Goal: Find specific page/section: Find specific page/section

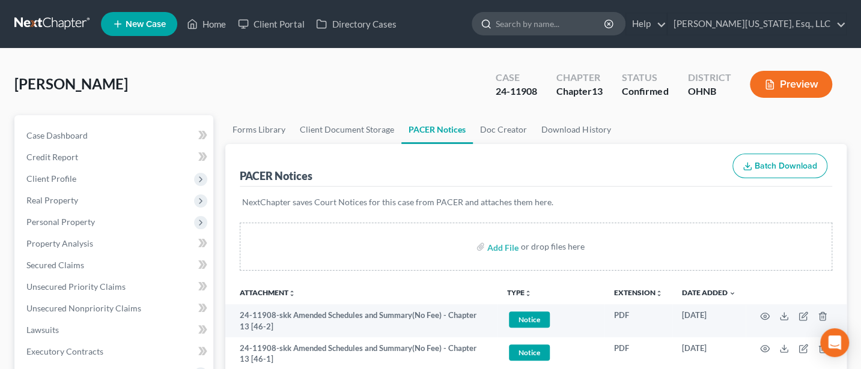
click at [568, 24] on input "search" at bounding box center [550, 24] width 110 height 22
click at [219, 25] on link "Home" at bounding box center [206, 24] width 51 height 22
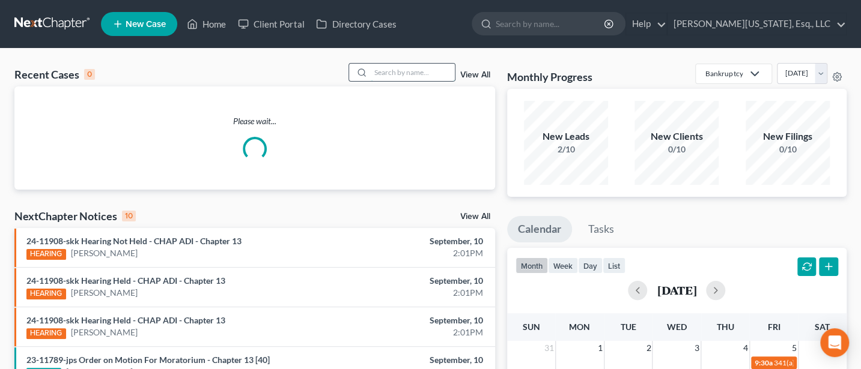
click at [395, 77] on input "search" at bounding box center [413, 72] width 84 height 17
type input "A"
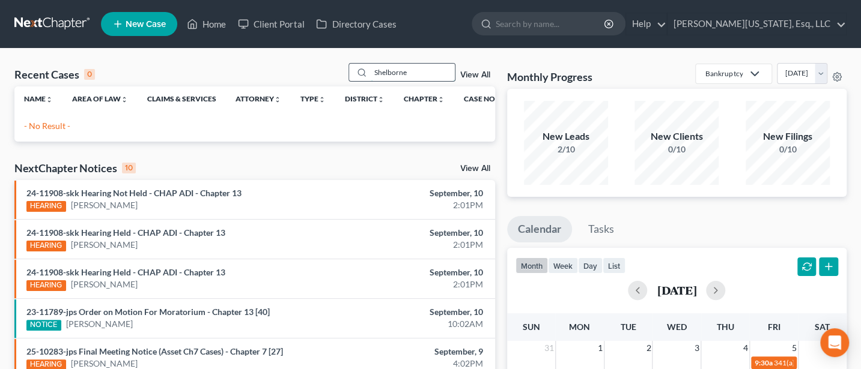
drag, startPoint x: 414, startPoint y: 75, endPoint x: 363, endPoint y: 73, distance: 51.7
click at [363, 73] on div "Shelborne" at bounding box center [401, 72] width 107 height 19
type input "[PERSON_NAME]"
click at [773, 24] on link "[PERSON_NAME][US_STATE], Esq., LLC" at bounding box center [756, 24] width 178 height 22
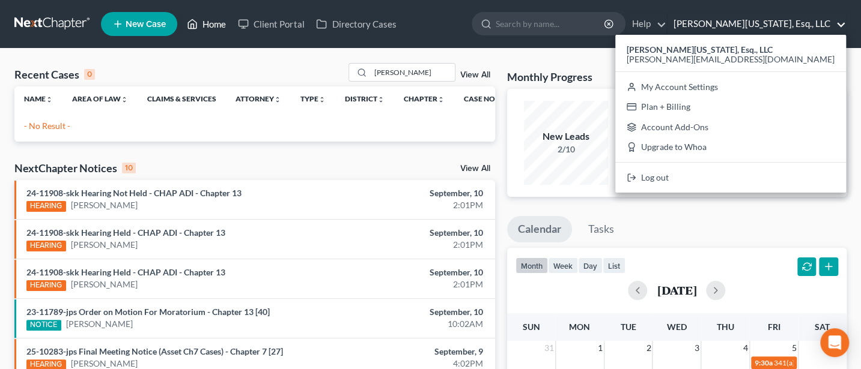
click at [219, 26] on link "Home" at bounding box center [206, 24] width 51 height 22
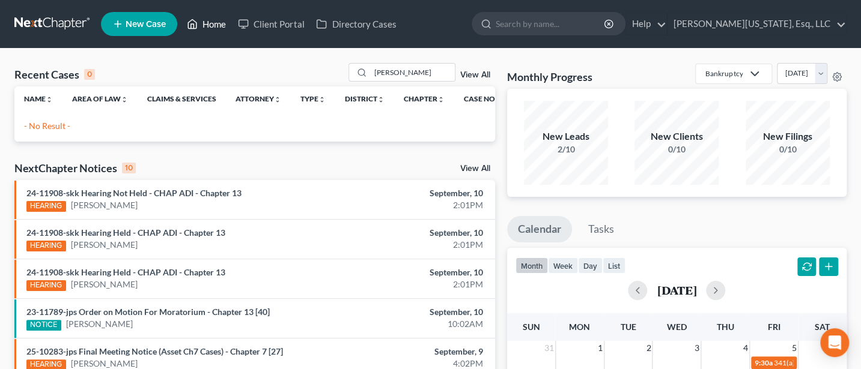
click at [208, 22] on link "Home" at bounding box center [206, 24] width 51 height 22
drag, startPoint x: 422, startPoint y: 71, endPoint x: 345, endPoint y: 70, distance: 77.5
click at [345, 70] on div "Recent Cases 0 [PERSON_NAME] View All" at bounding box center [254, 74] width 480 height 23
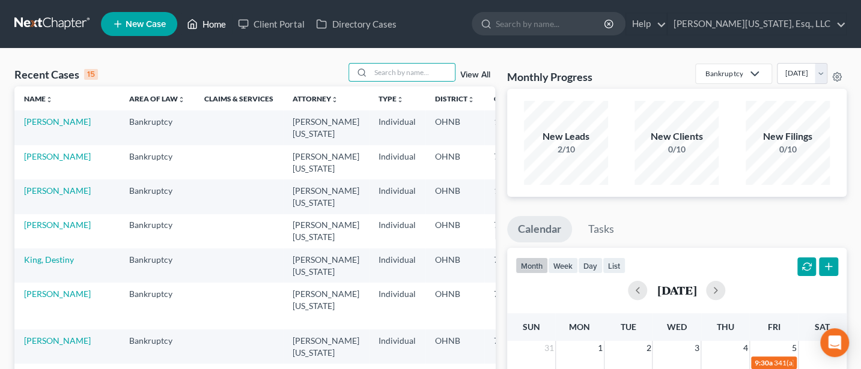
click at [212, 19] on link "Home" at bounding box center [206, 24] width 51 height 22
click at [35, 118] on link "[PERSON_NAME]" at bounding box center [57, 122] width 67 height 10
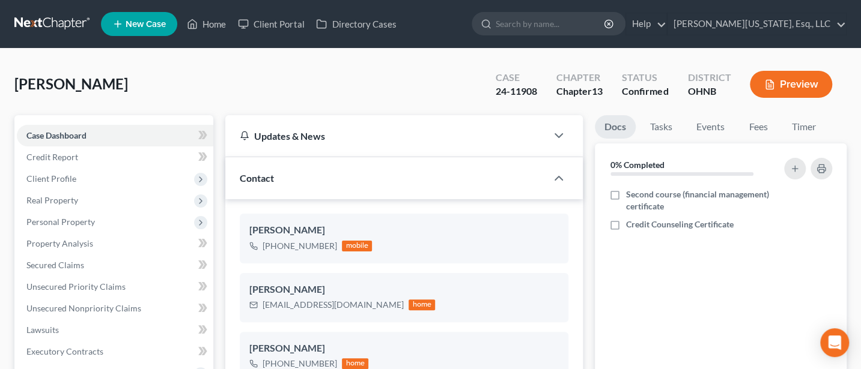
scroll to position [1678, 0]
drag, startPoint x: 495, startPoint y: 89, endPoint x: 540, endPoint y: 92, distance: 44.5
click at [540, 92] on div "Case 24-11908" at bounding box center [516, 85] width 61 height 35
copy div "24-11908"
click at [555, 23] on input "search" at bounding box center [550, 24] width 110 height 22
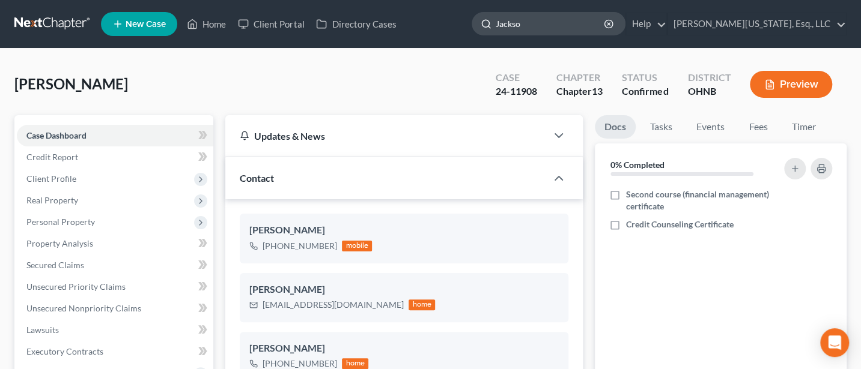
type input "[PERSON_NAME]"
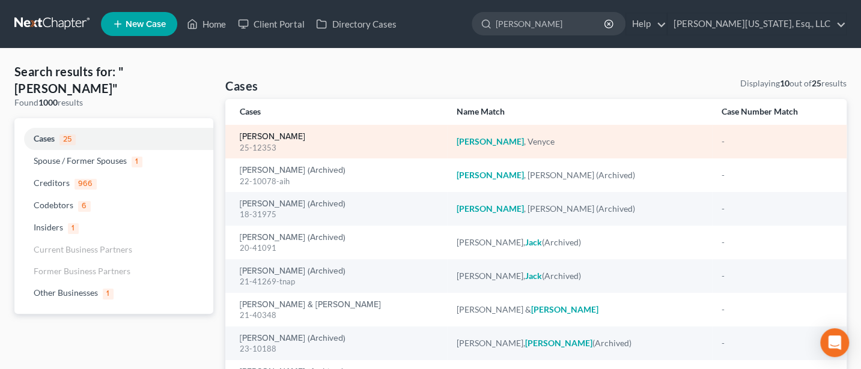
click at [279, 134] on link "[PERSON_NAME]" at bounding box center [272, 137] width 65 height 8
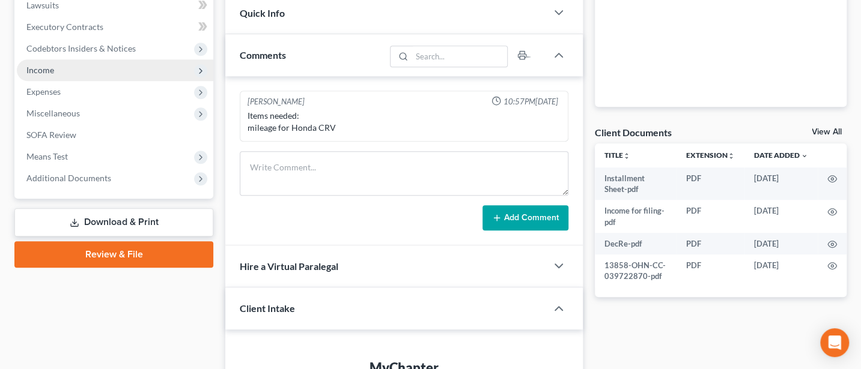
scroll to position [320, 0]
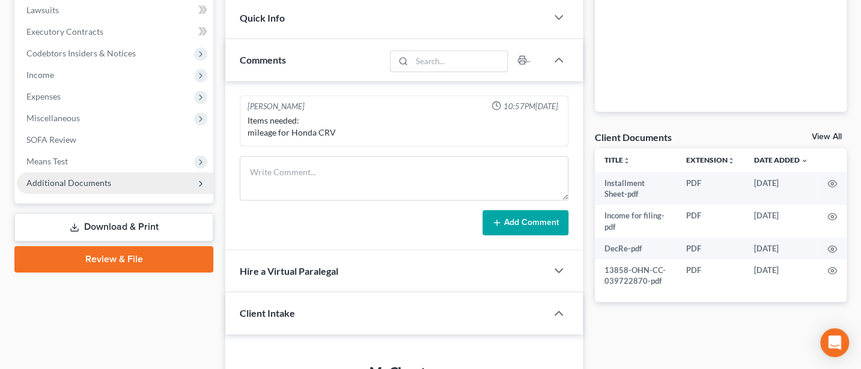
click at [72, 178] on span "Additional Documents" at bounding box center [68, 183] width 85 height 10
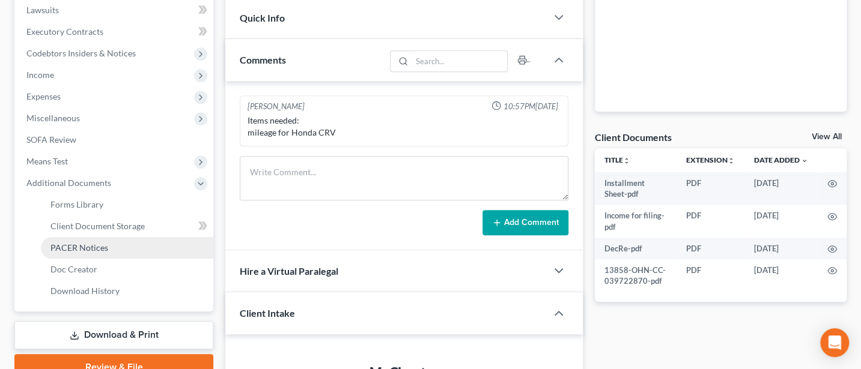
click at [89, 246] on span "PACER Notices" at bounding box center [79, 248] width 58 height 10
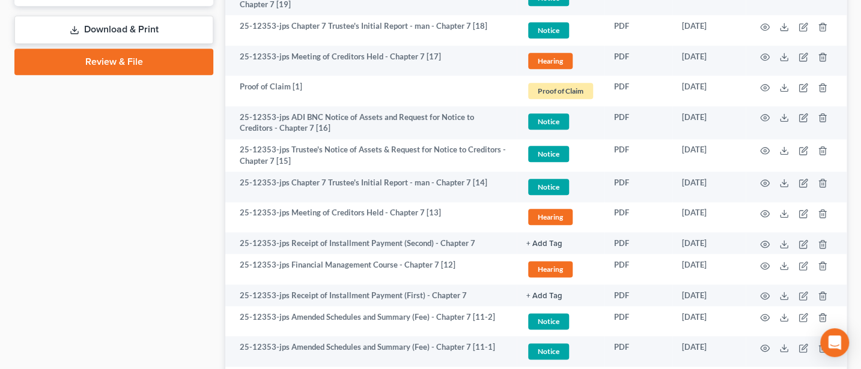
scroll to position [640, 0]
